Goal: Check status: Check status

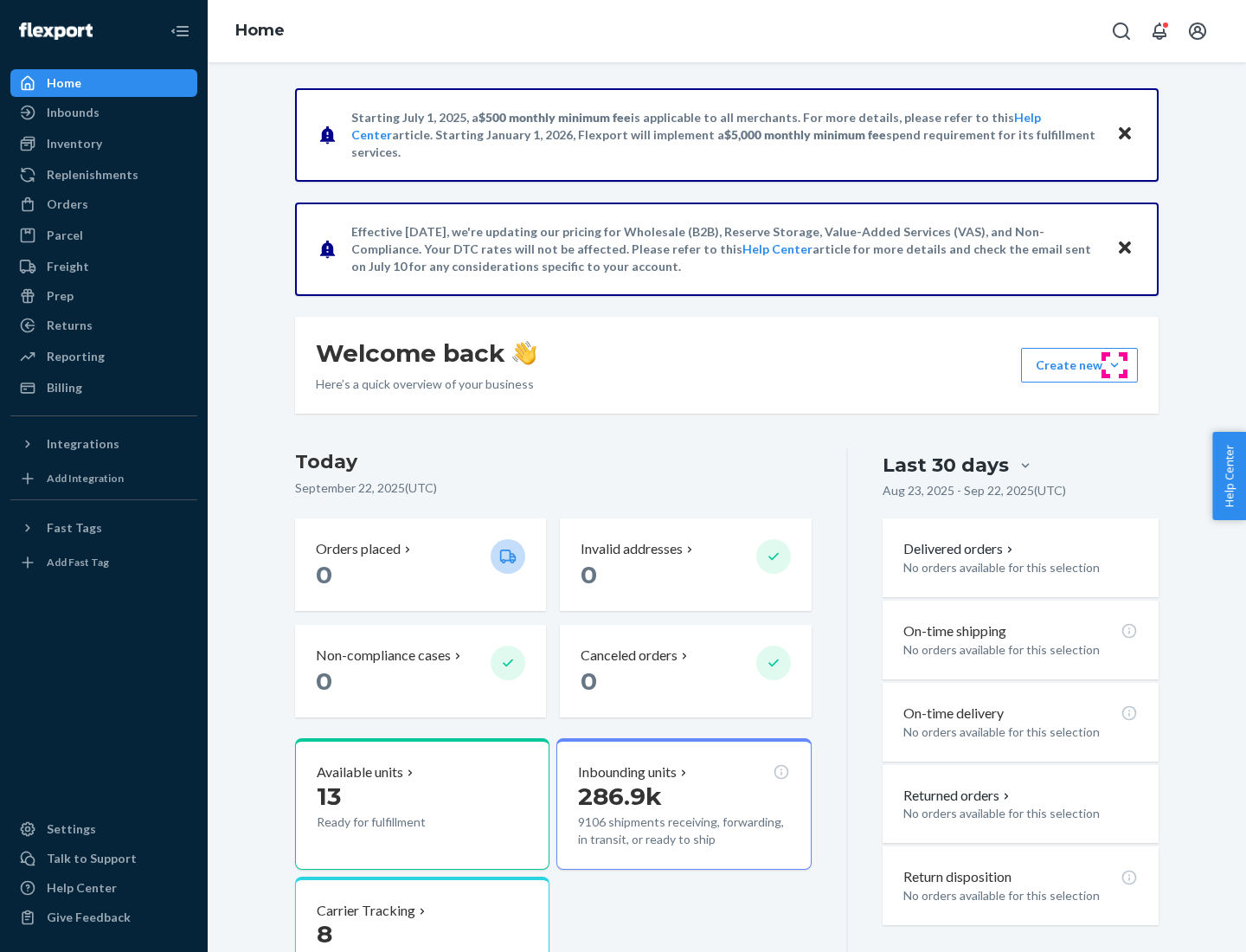
click at [1115, 365] on button "Create new Create new inbound Create new order Create new product" at bounding box center [1079, 366] width 117 height 35
click at [59, 296] on div "Prep" at bounding box center [60, 296] width 27 height 18
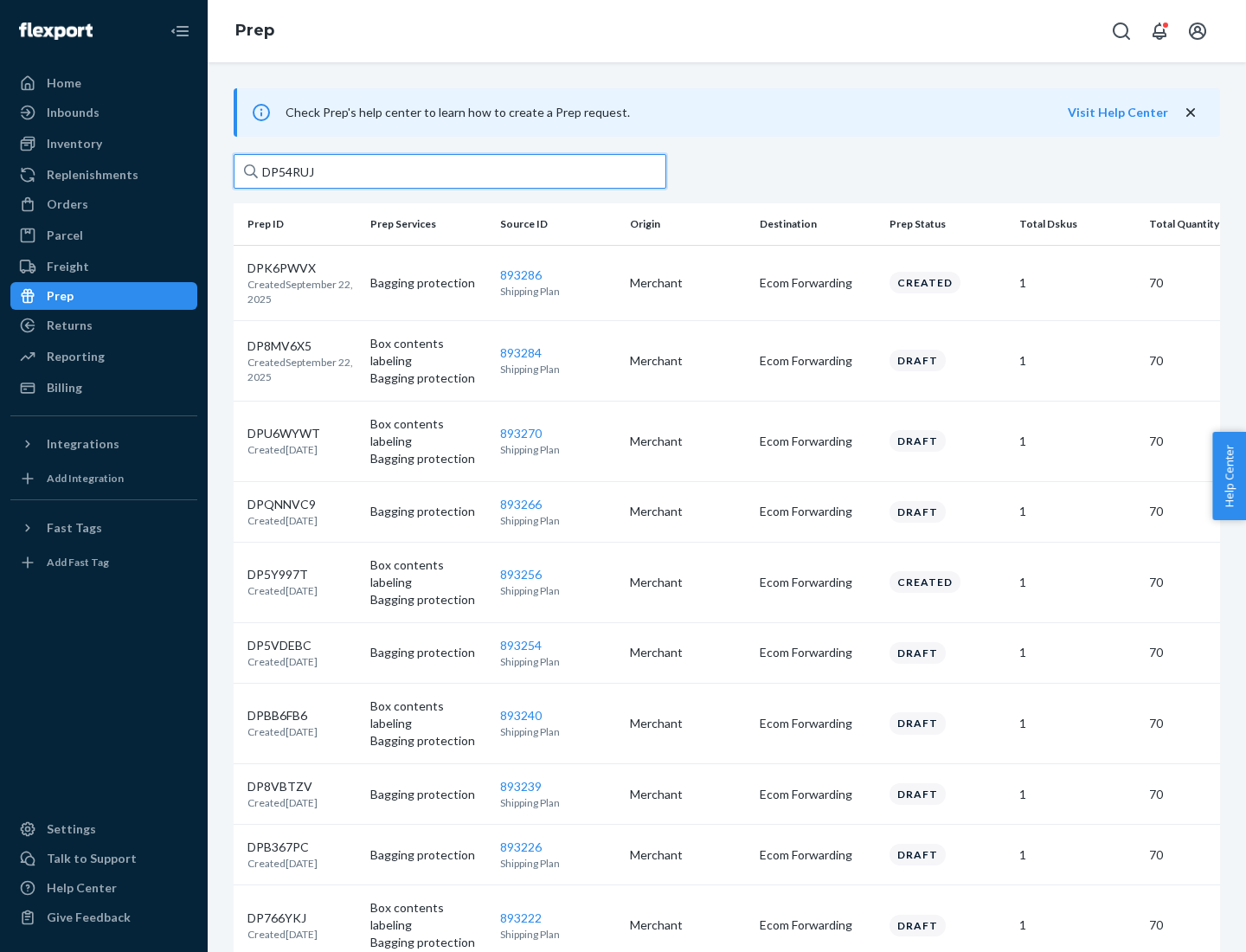
type input "DP54RUJL"
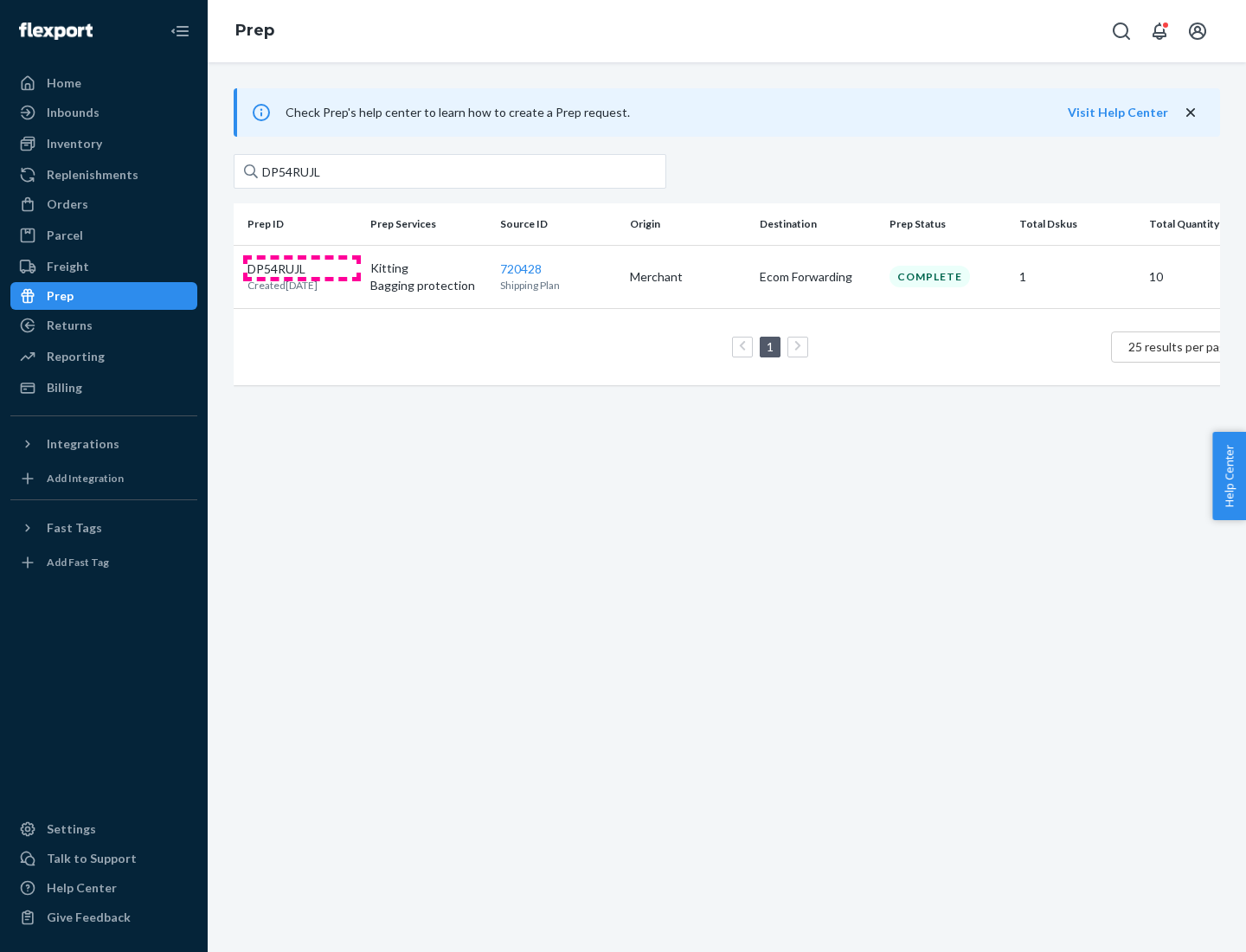
click at [302, 267] on p "DP54RUJL" at bounding box center [283, 269] width 70 height 18
